Goal: Navigation & Orientation: Find specific page/section

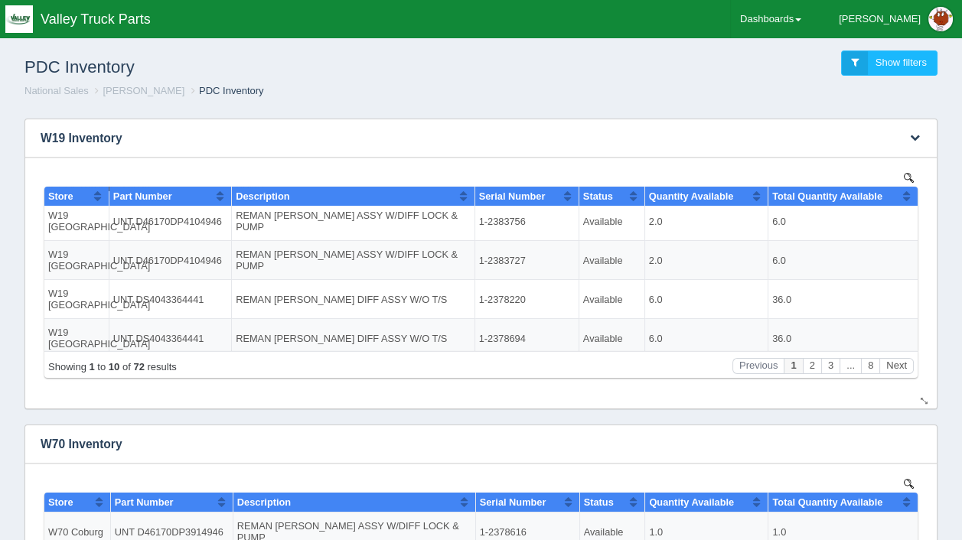
scroll to position [126, 0]
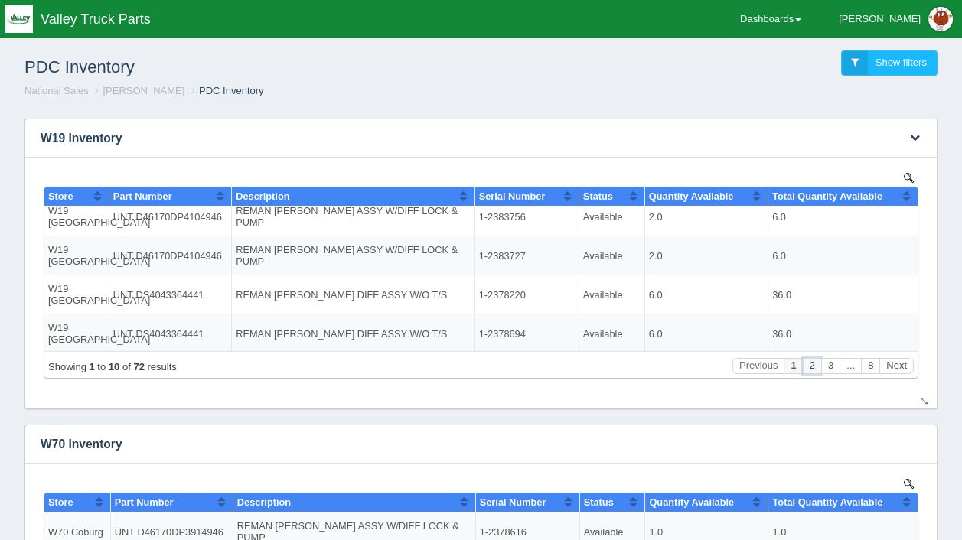
click at [814, 360] on button "2" at bounding box center [812, 365] width 18 height 16
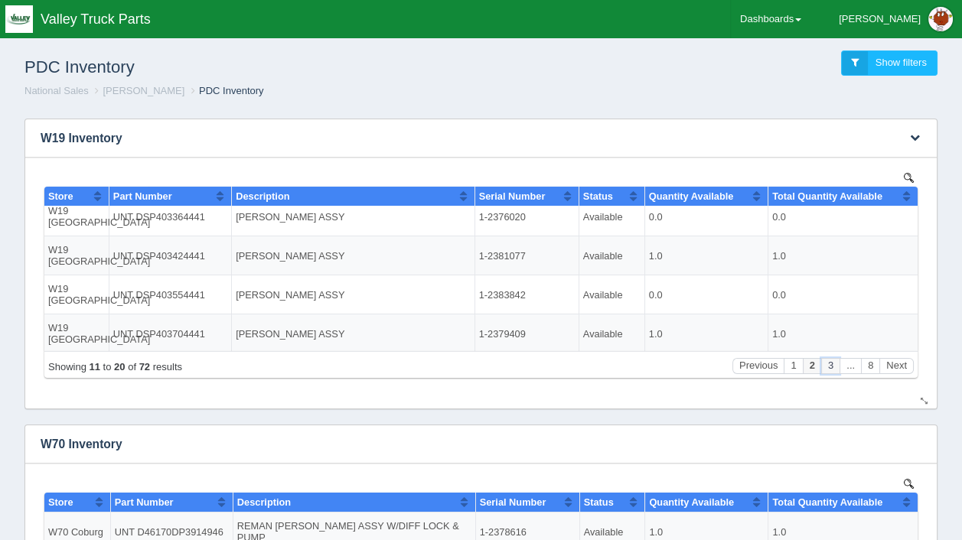
click at [830, 365] on button "3" at bounding box center [830, 365] width 18 height 16
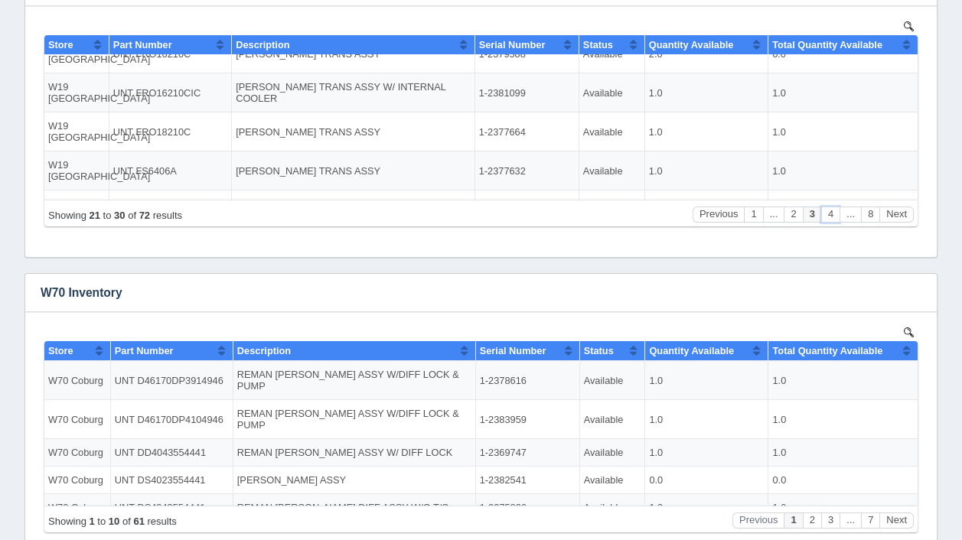
scroll to position [230, 0]
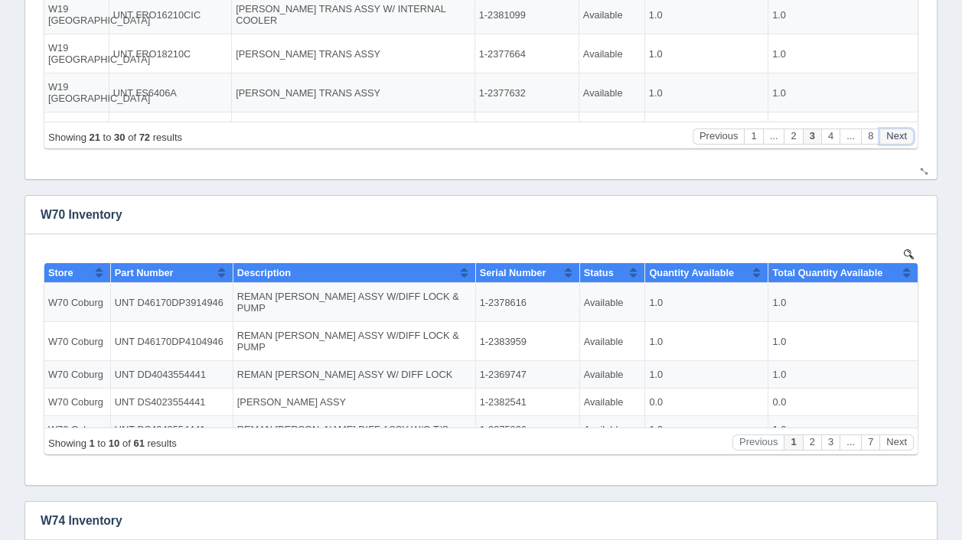
click at [898, 136] on button "Next" at bounding box center [896, 137] width 34 height 16
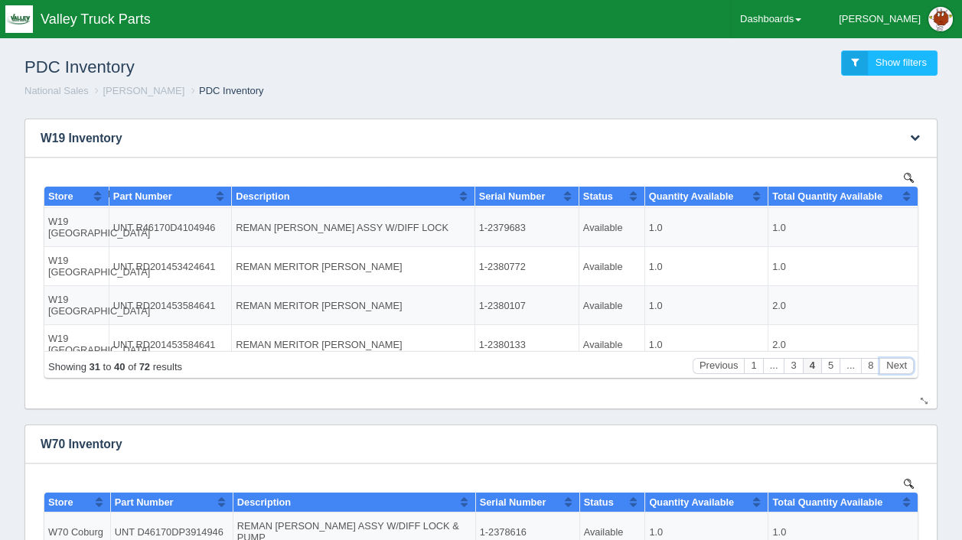
scroll to position [126, 0]
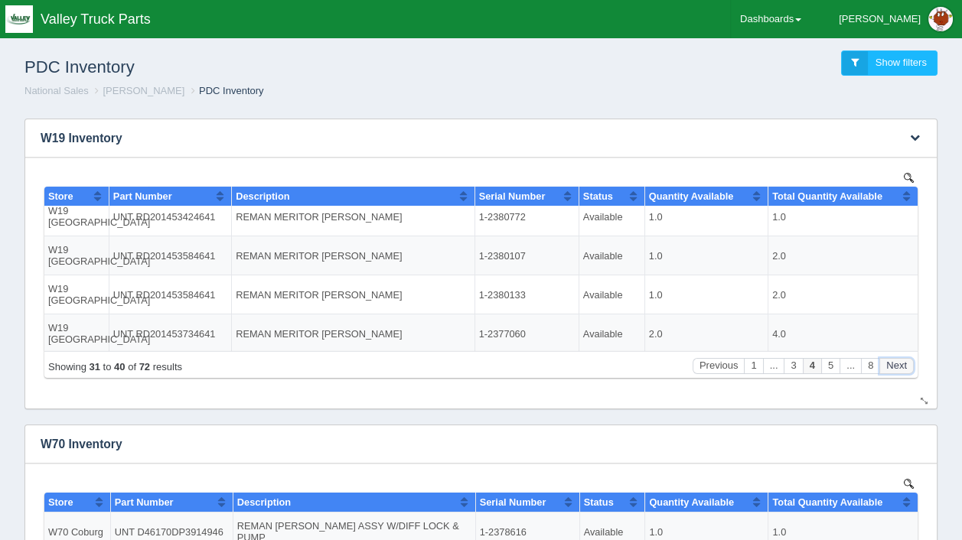
click at [899, 364] on button "Next" at bounding box center [896, 365] width 34 height 16
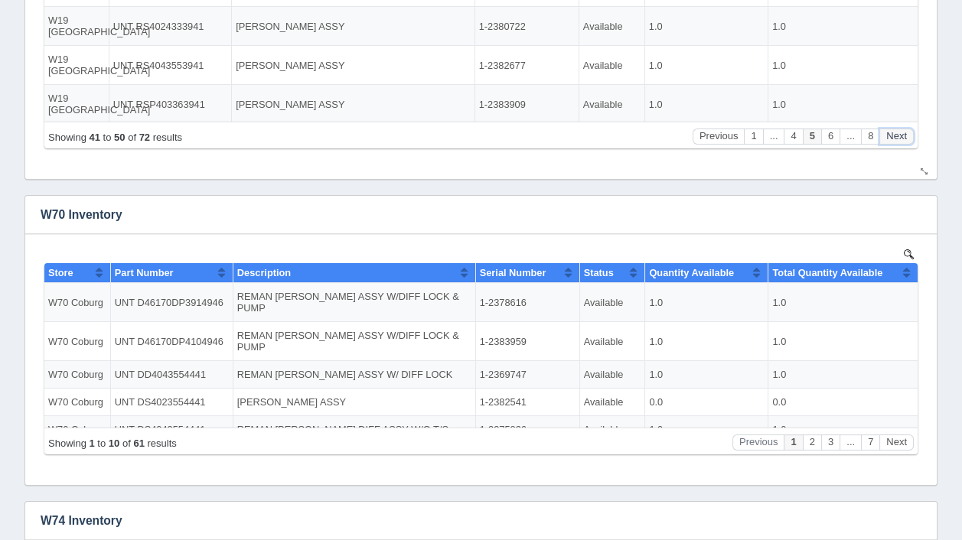
click at [889, 135] on button "Next" at bounding box center [896, 137] width 34 height 16
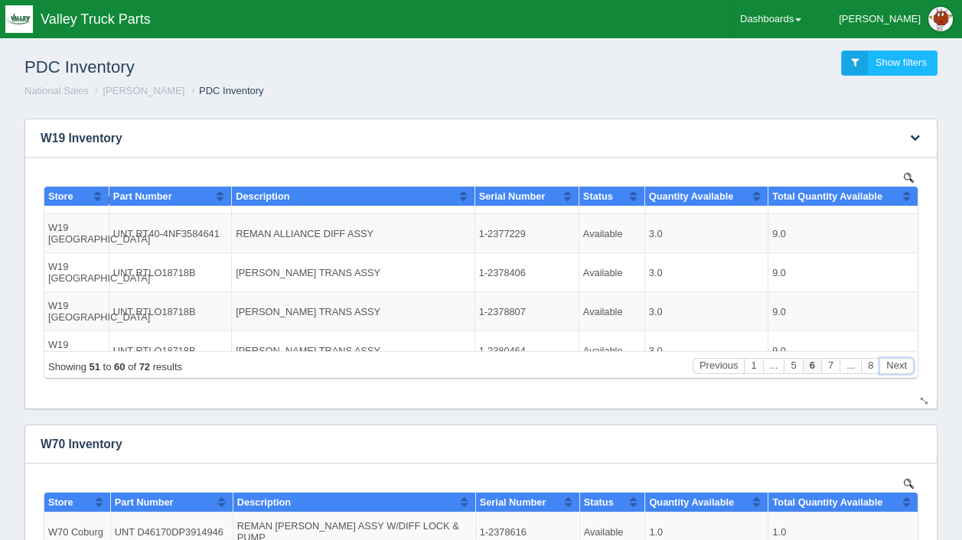
scroll to position [148, 0]
click at [892, 364] on button "Next" at bounding box center [896, 365] width 34 height 16
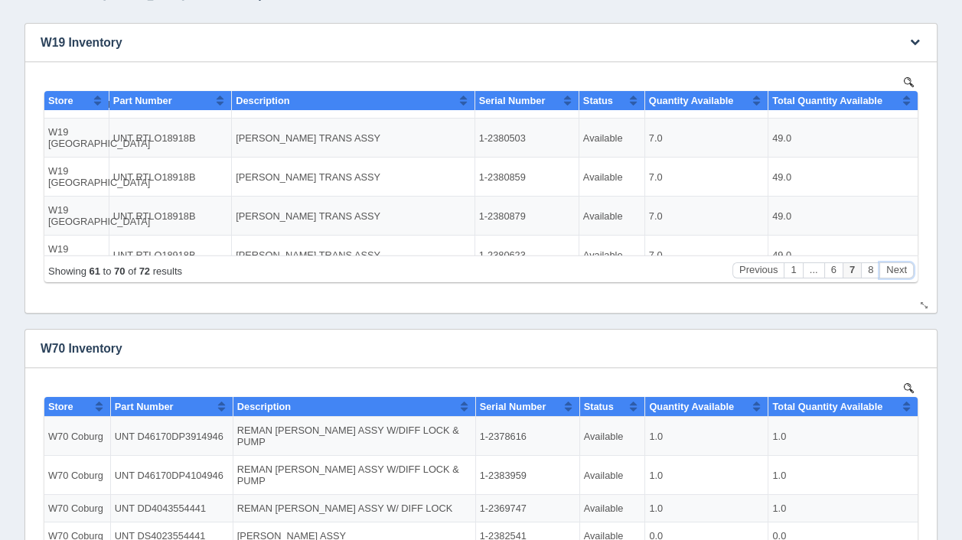
scroll to position [153, 0]
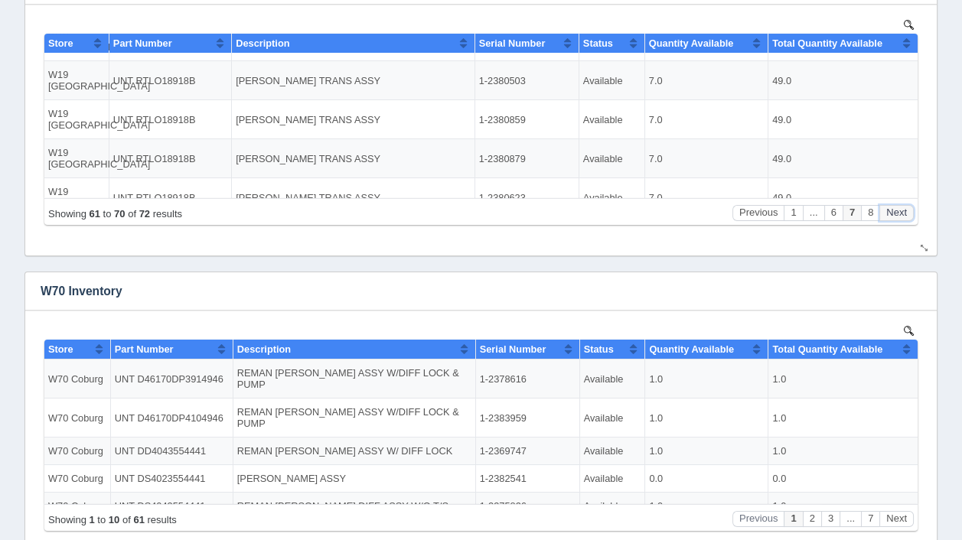
click at [893, 211] on button "Next" at bounding box center [896, 212] width 34 height 16
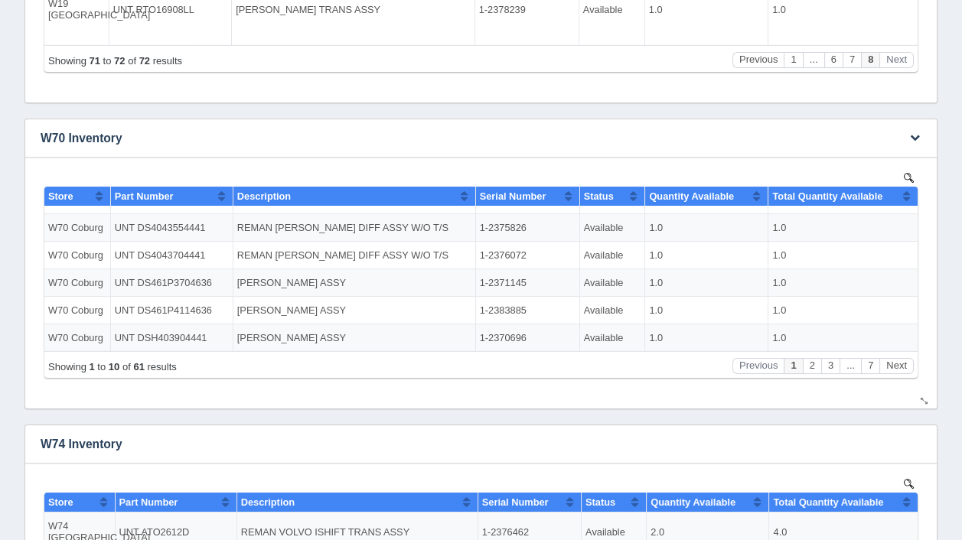
scroll to position [126, 0]
click at [894, 360] on button "Next" at bounding box center [896, 365] width 34 height 16
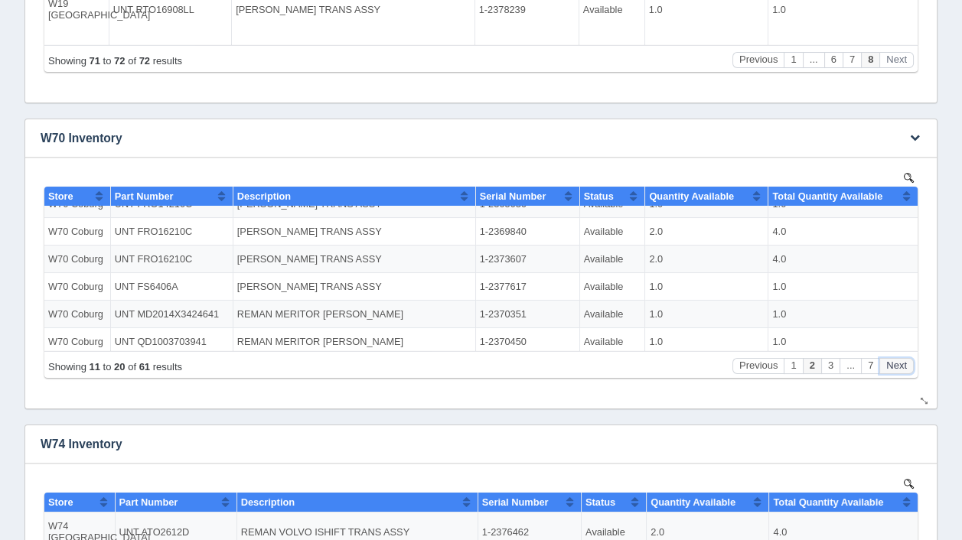
click at [889, 367] on button "Next" at bounding box center [896, 365] width 34 height 16
click at [895, 367] on button "Next" at bounding box center [896, 365] width 34 height 16
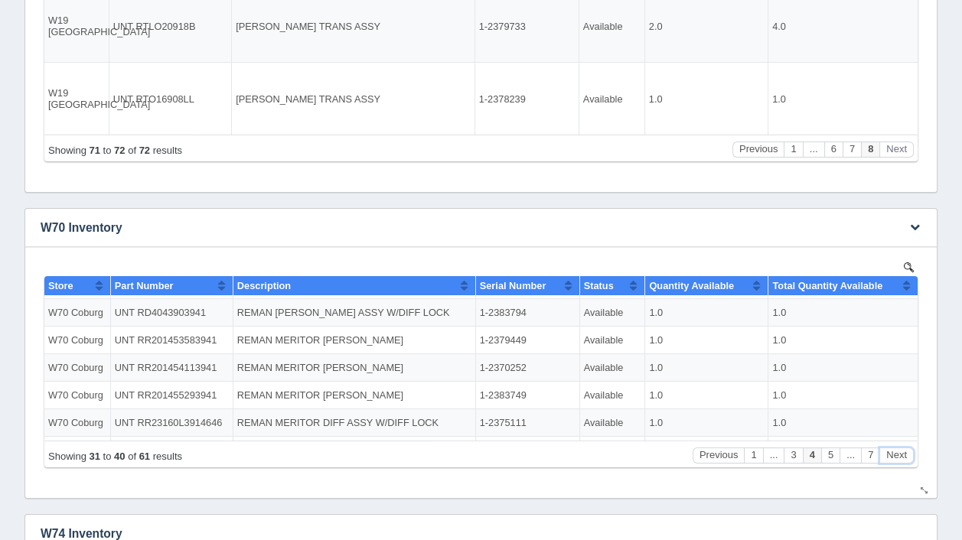
scroll to position [0, 0]
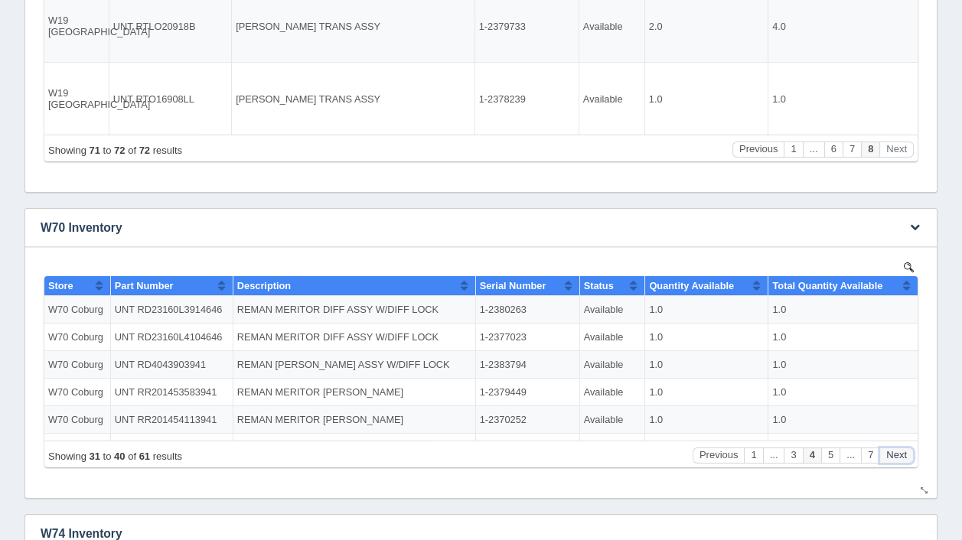
click at [889, 452] on button "Next" at bounding box center [896, 455] width 34 height 16
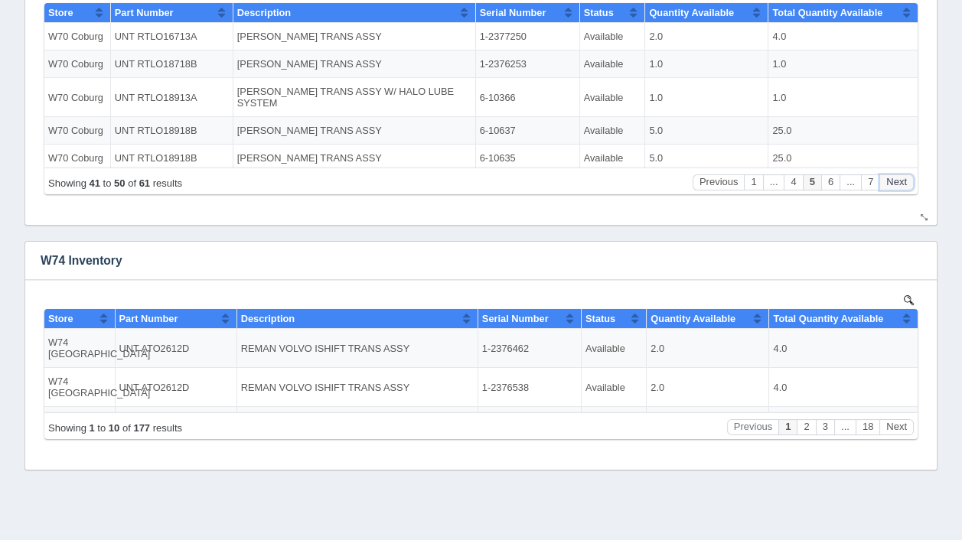
click at [898, 188] on button "Next" at bounding box center [896, 182] width 34 height 16
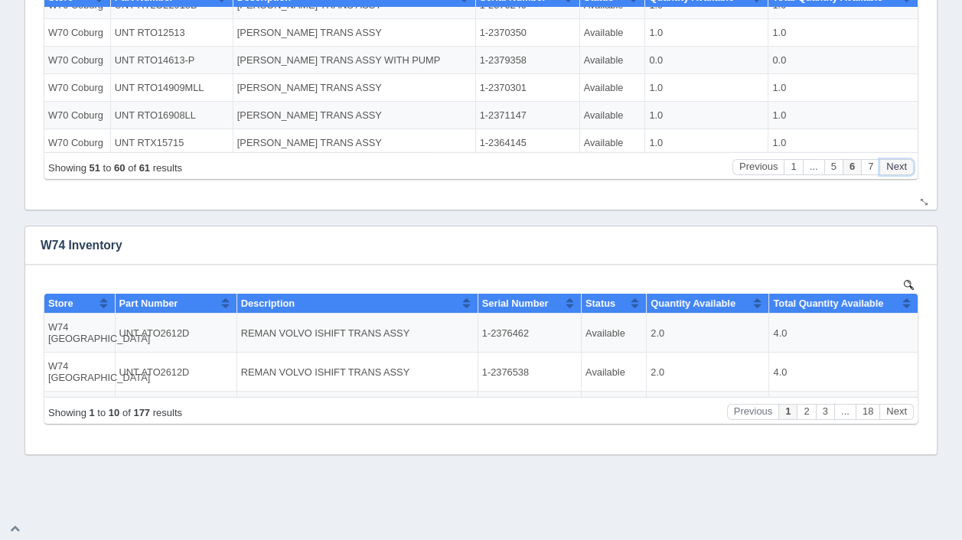
click at [890, 168] on button "Next" at bounding box center [896, 167] width 34 height 16
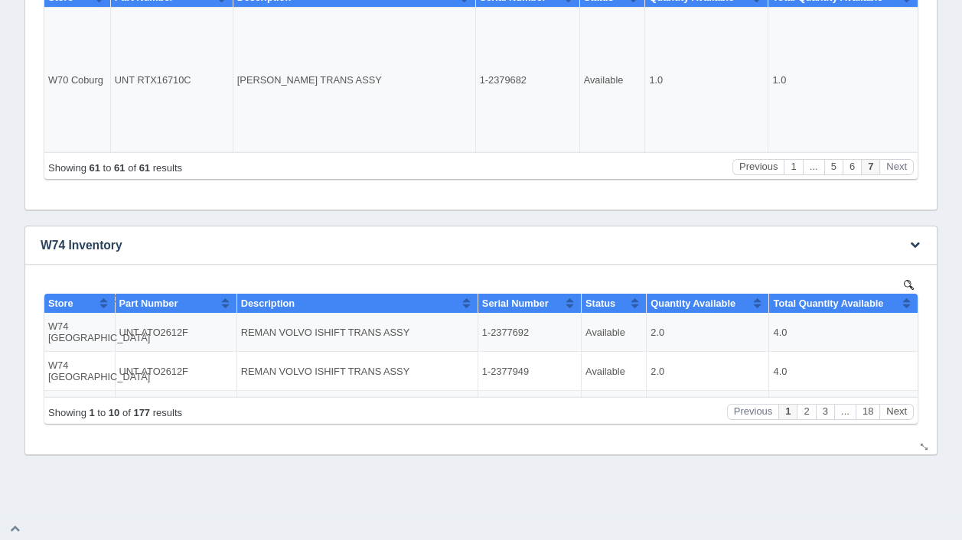
scroll to position [90, 0]
